Goal: Check status: Check status

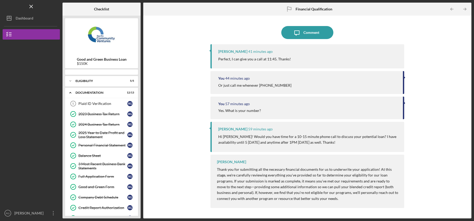
scroll to position [117, 0]
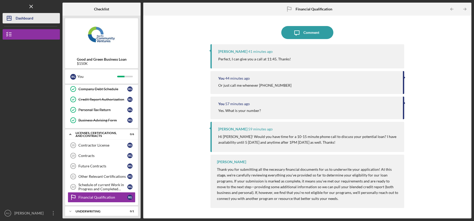
click at [35, 20] on button "Icon/Dashboard Dashboard" at bounding box center [31, 18] width 57 height 10
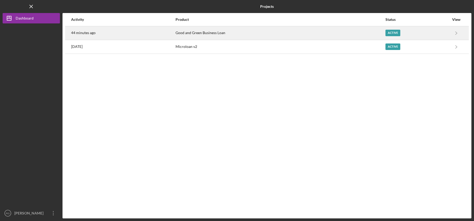
click at [109, 34] on div "44 minutes ago" at bounding box center [123, 33] width 104 height 13
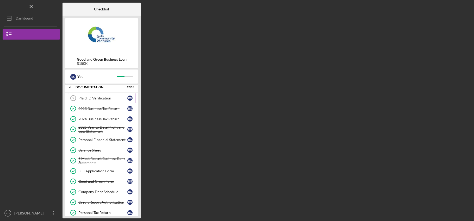
scroll to position [26, 0]
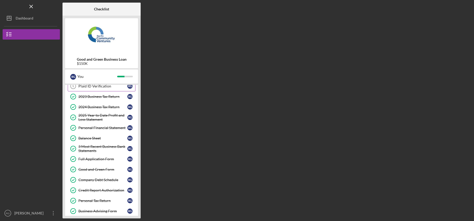
click at [98, 90] on link "Plaid ID Verification 5 Plaid ID Verification R G" at bounding box center [102, 86] width 68 height 10
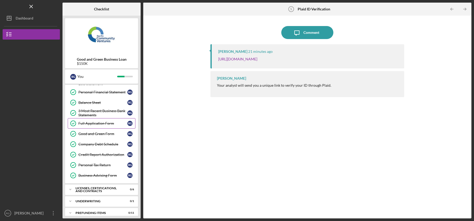
scroll to position [61, 0]
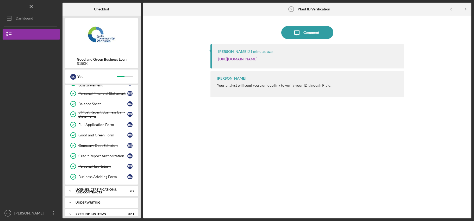
click at [93, 204] on div "Underwriting" at bounding box center [103, 202] width 56 height 3
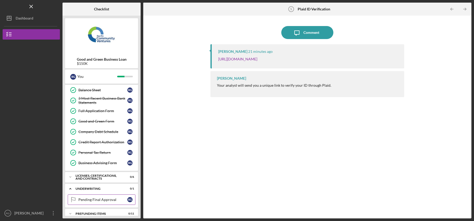
scroll to position [74, 0]
click at [92, 202] on div "Pending Final Approval" at bounding box center [102, 200] width 49 height 4
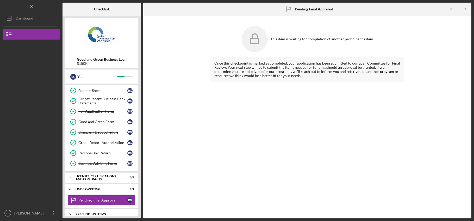
click at [94, 213] on div "Prefunding Items" at bounding box center [103, 214] width 56 height 3
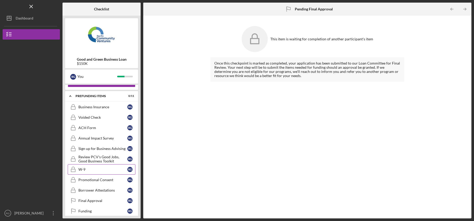
scroll to position [191, 0]
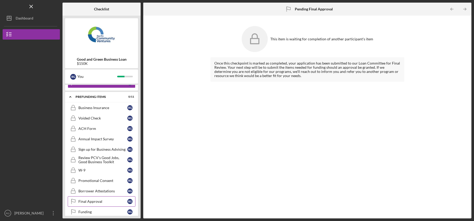
click at [103, 203] on div "Final Approval" at bounding box center [102, 201] width 49 height 4
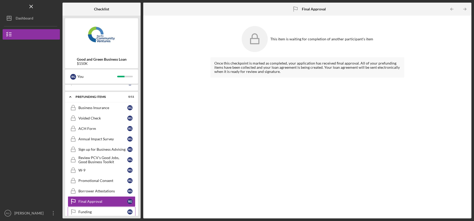
click at [93, 213] on div "Funding" at bounding box center [102, 212] width 49 height 4
